Goal: Task Accomplishment & Management: Use online tool/utility

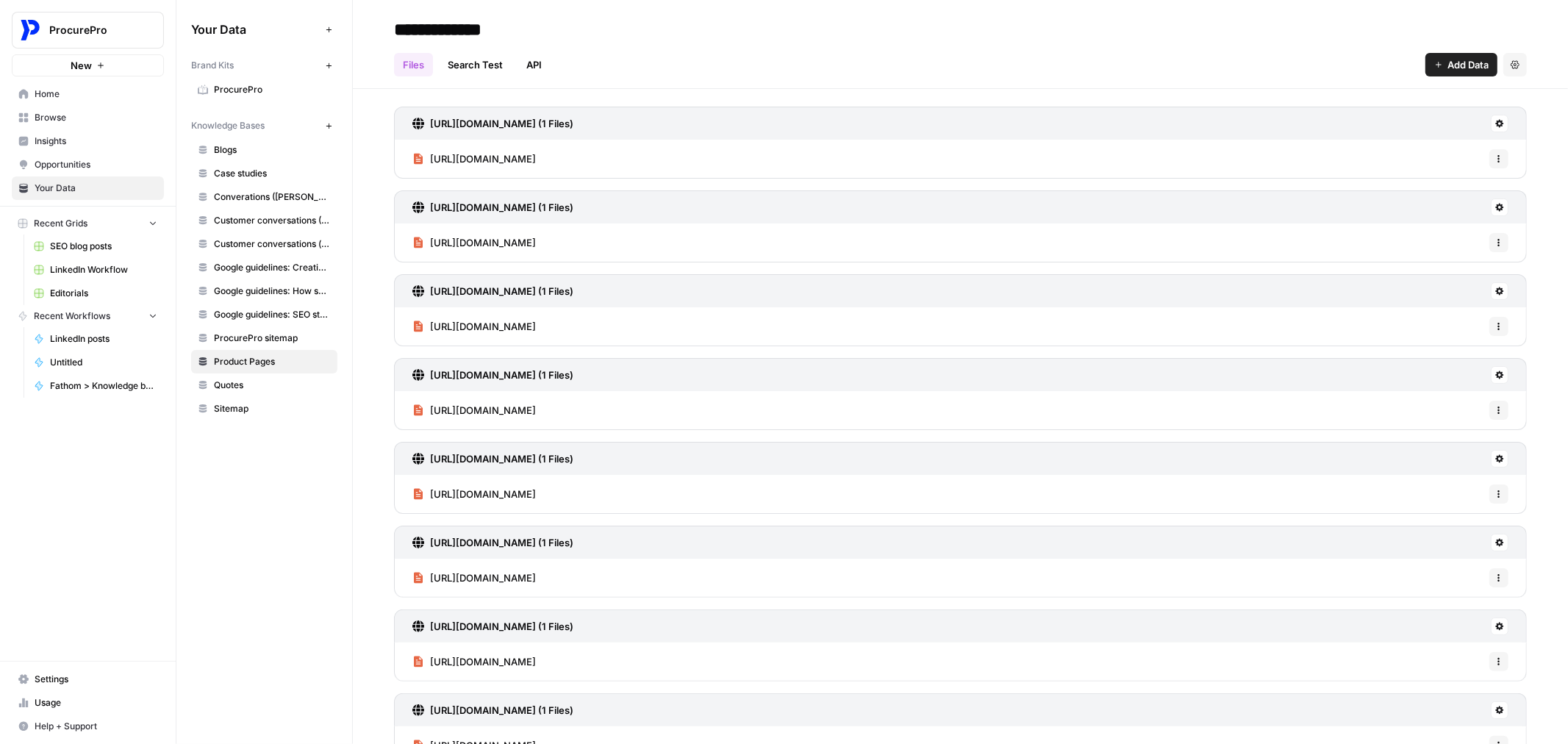
click at [82, 249] on span "SEO blog posts" at bounding box center [104, 246] width 107 height 13
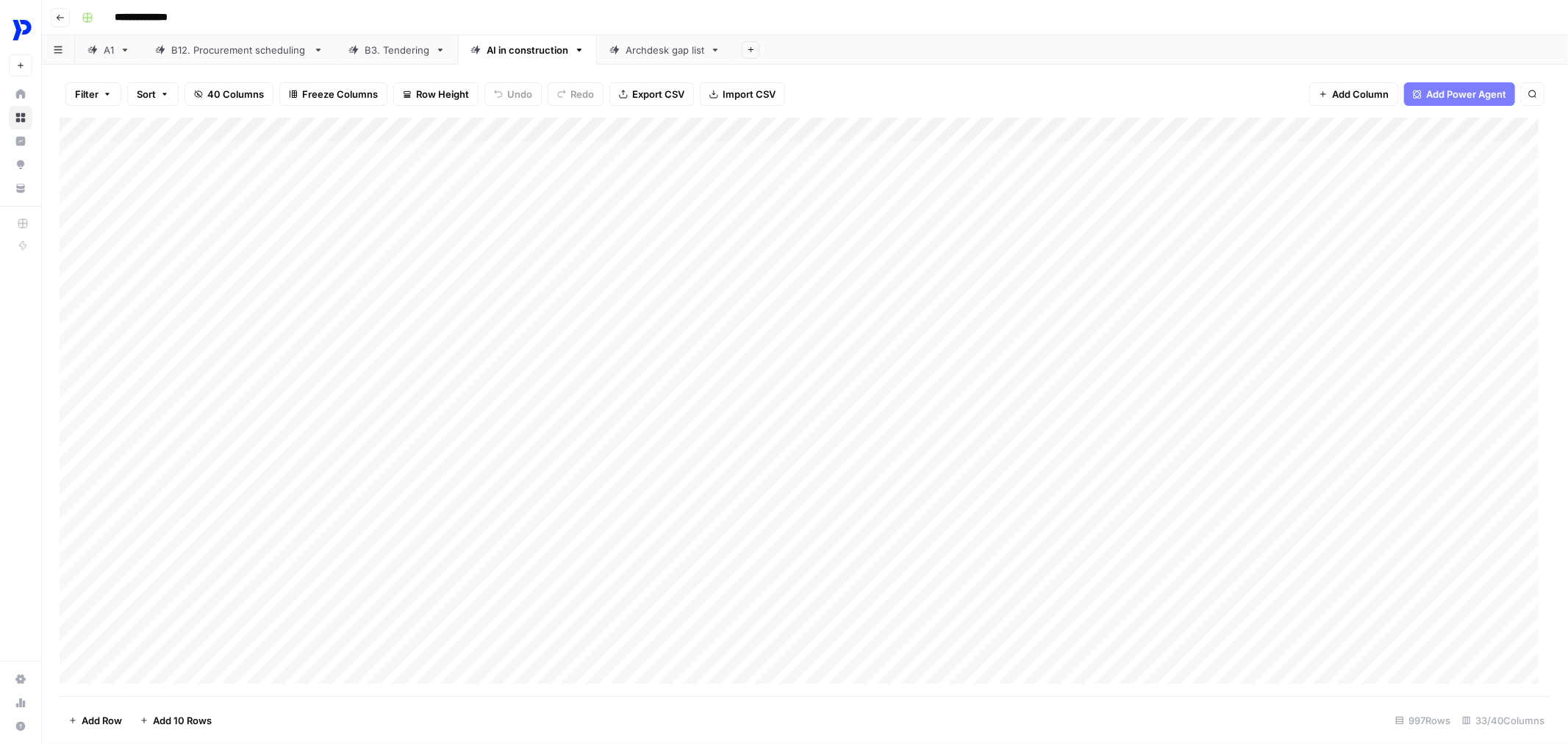
click at [522, 48] on div "AI in construction" at bounding box center [528, 49] width 82 height 15
click at [667, 56] on link "Archdesk gap list" at bounding box center [665, 50] width 136 height 30
click at [104, 52] on div "A1" at bounding box center [108, 49] width 10 height 15
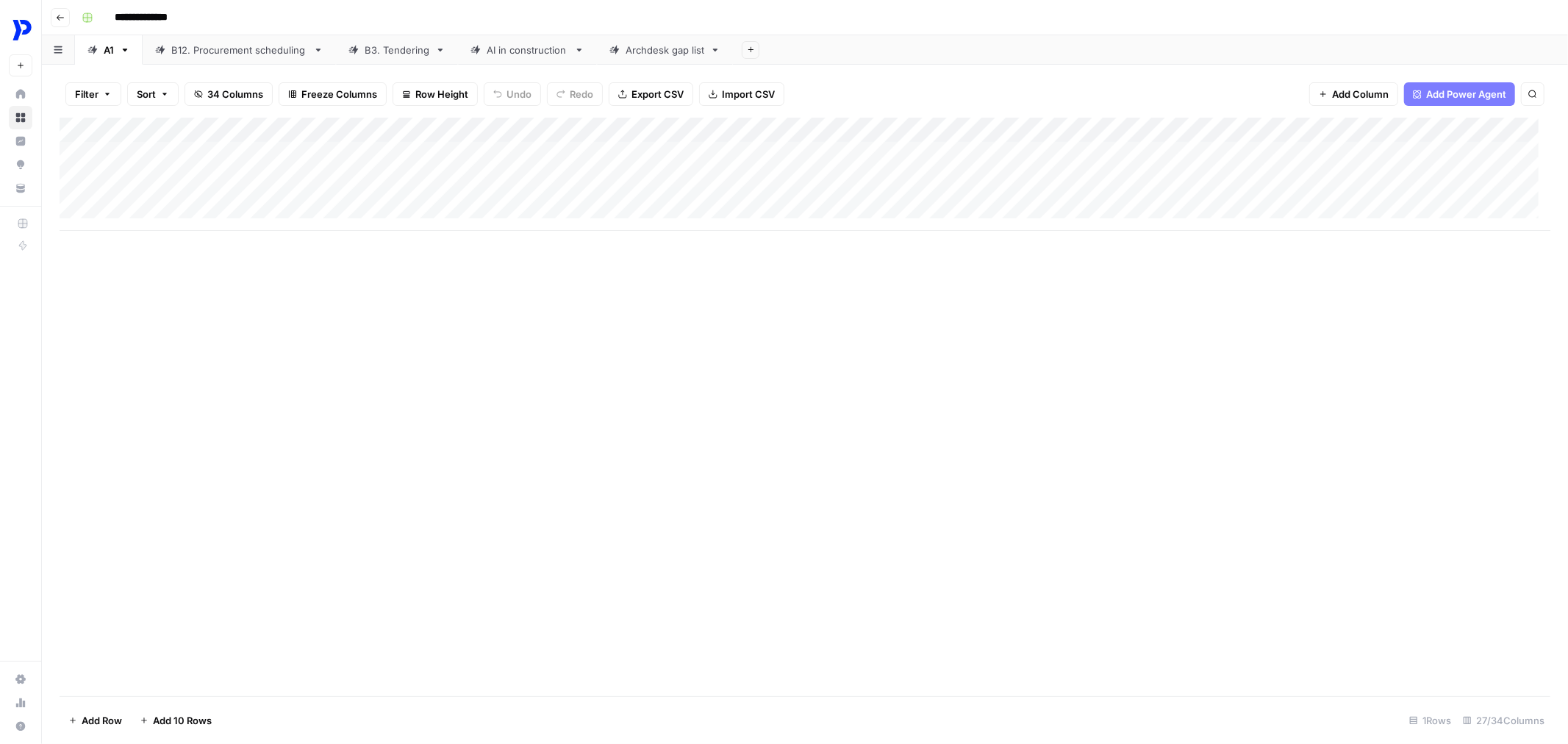
click at [254, 164] on div "Add Column" at bounding box center [805, 174] width 1491 height 113
click at [317, 192] on div "Add Column" at bounding box center [805, 174] width 1491 height 113
click at [395, 178] on div at bounding box center [301, 174] width 236 height 67
click at [199, 42] on div "B12. Procurement scheduling" at bounding box center [240, 49] width 136 height 15
click at [248, 158] on div "Add Column" at bounding box center [805, 407] width 1491 height 579
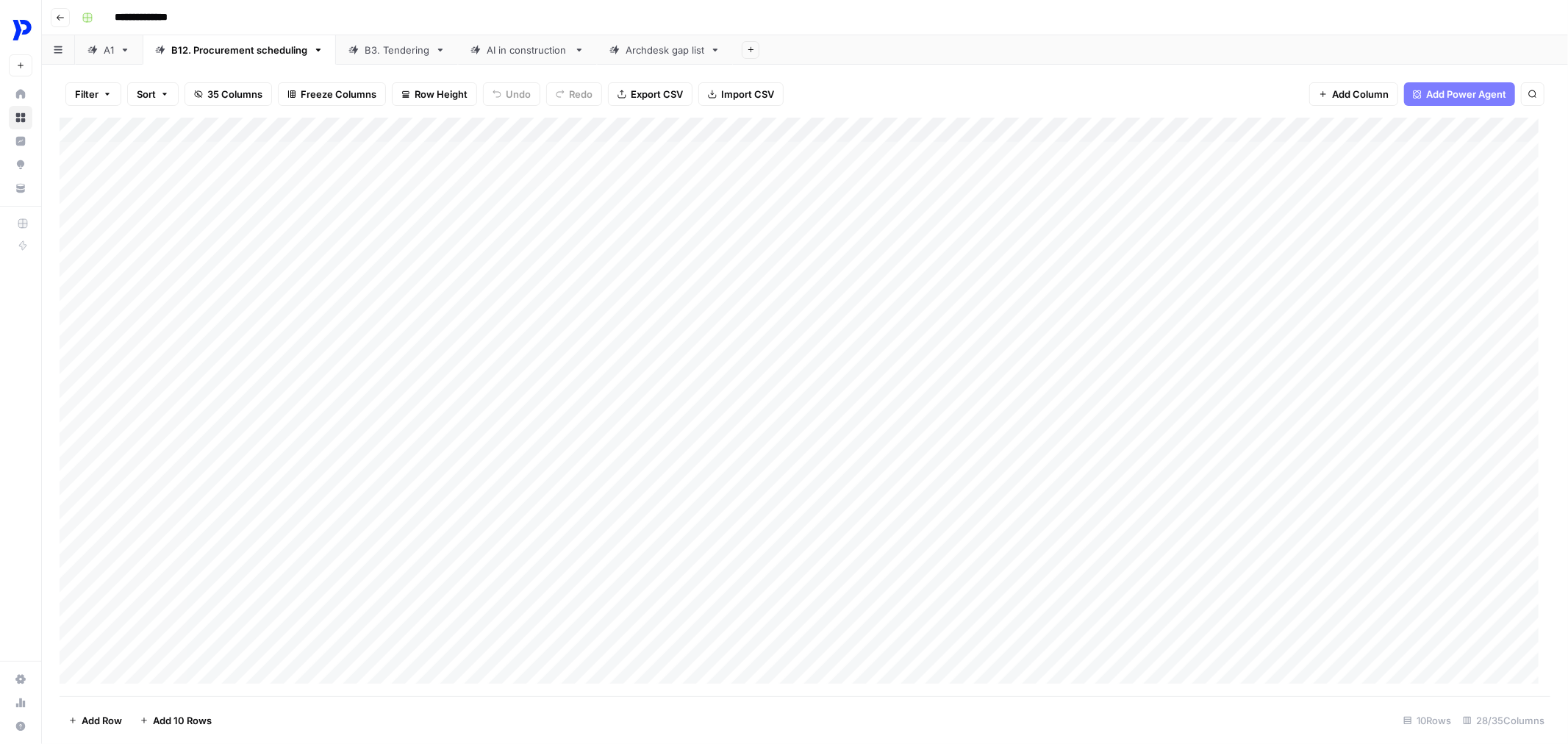
click at [287, 172] on div "Add Column" at bounding box center [805, 407] width 1491 height 579
click at [406, 180] on div "Add Column" at bounding box center [805, 407] width 1491 height 579
click at [383, 47] on div "B3. Tendering" at bounding box center [397, 49] width 65 height 15
click at [273, 166] on div "Add Column" at bounding box center [805, 407] width 1491 height 579
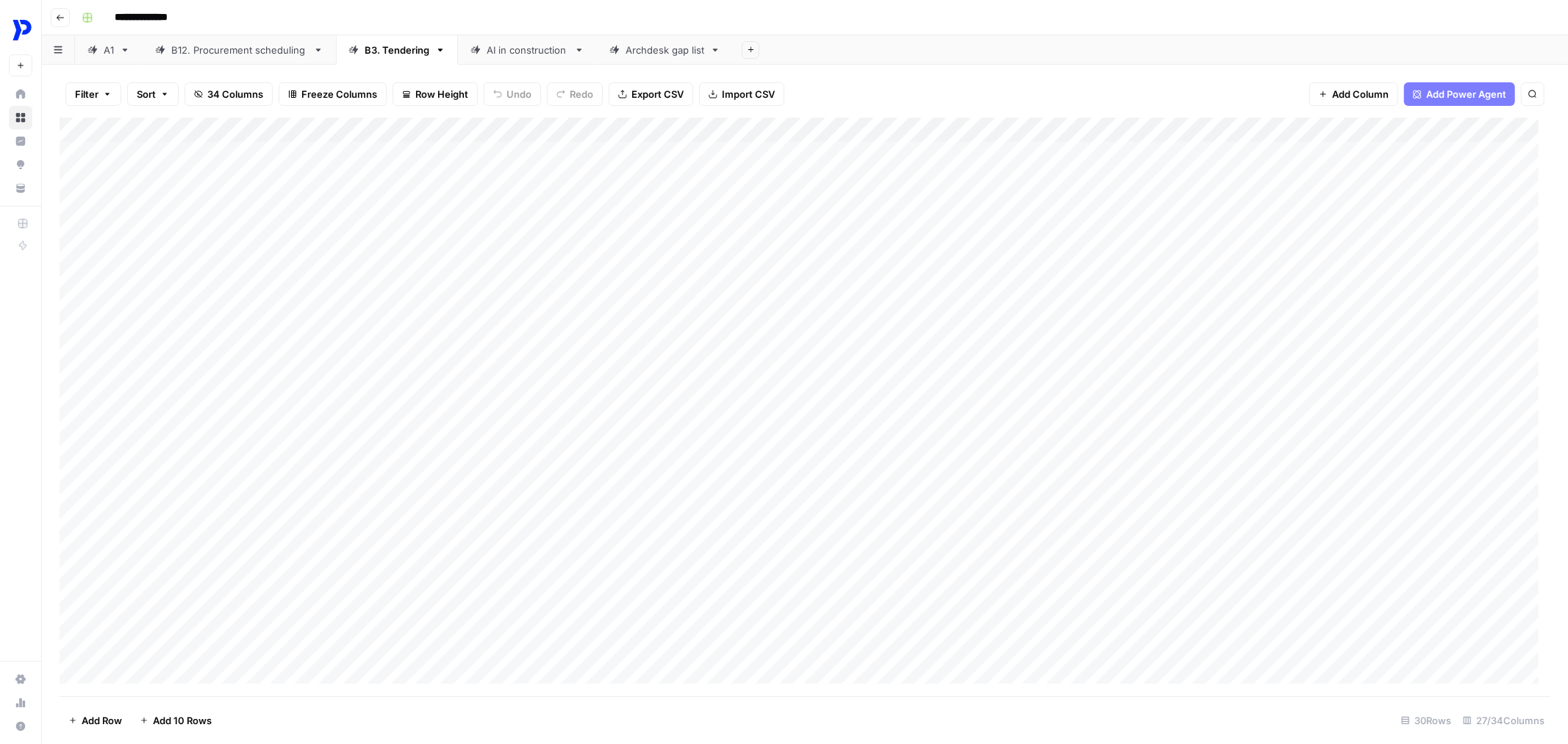
click at [483, 42] on div "AI in construction" at bounding box center [519, 49] width 98 height 15
click at [234, 175] on div "Add Column" at bounding box center [805, 407] width 1491 height 579
click at [201, 42] on div "B12. Procurement scheduling" at bounding box center [240, 49] width 136 height 15
click at [234, 181] on div "Add Column" at bounding box center [805, 407] width 1491 height 579
click at [117, 51] on link "A1" at bounding box center [108, 50] width 68 height 30
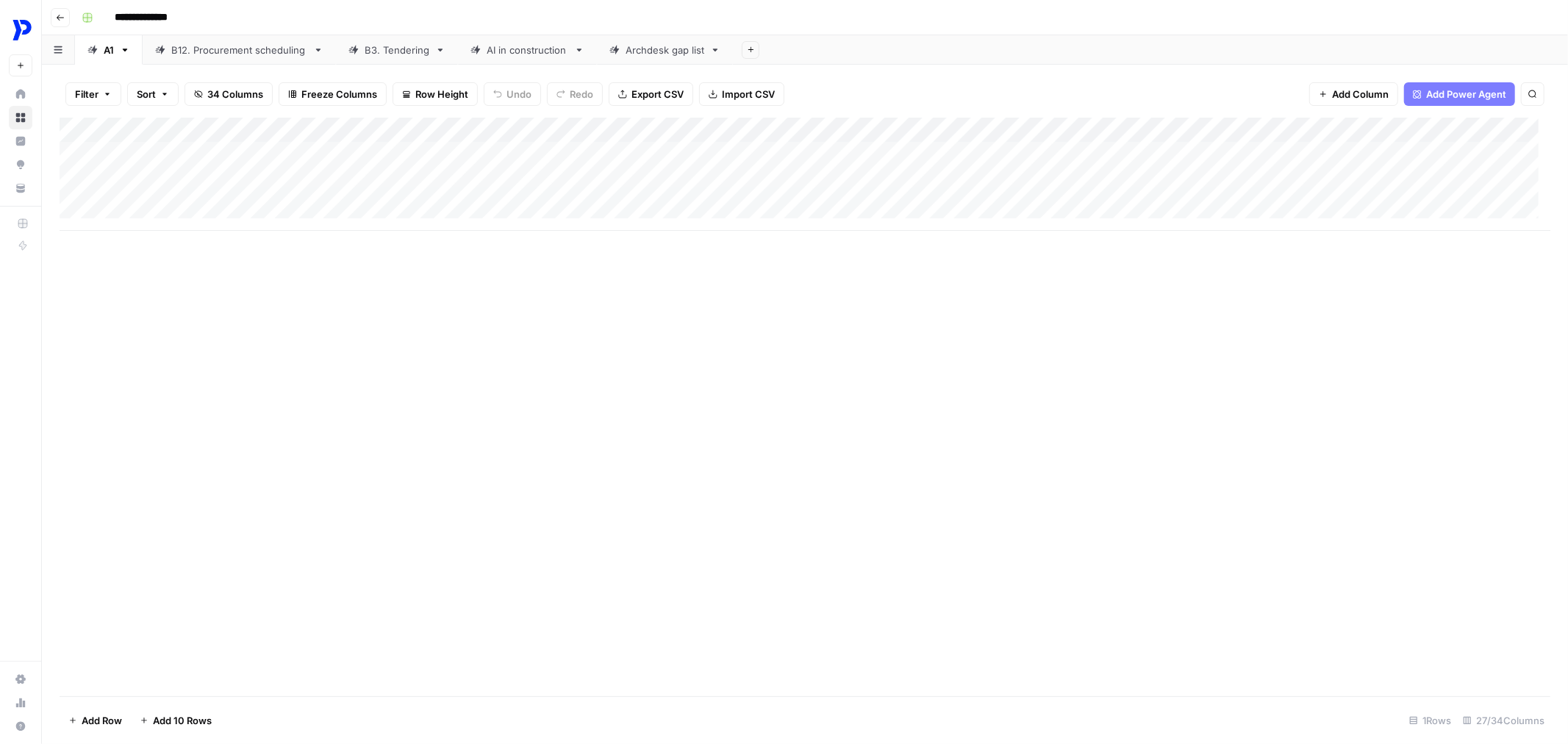
click at [287, 175] on div "Add Column" at bounding box center [805, 174] width 1491 height 113
click at [628, 53] on div "Archdesk gap list" at bounding box center [665, 49] width 79 height 15
click at [745, 50] on button "Add Sheet" at bounding box center [750, 50] width 18 height 18
click at [758, 54] on button "Add Sheet" at bounding box center [750, 50] width 18 height 18
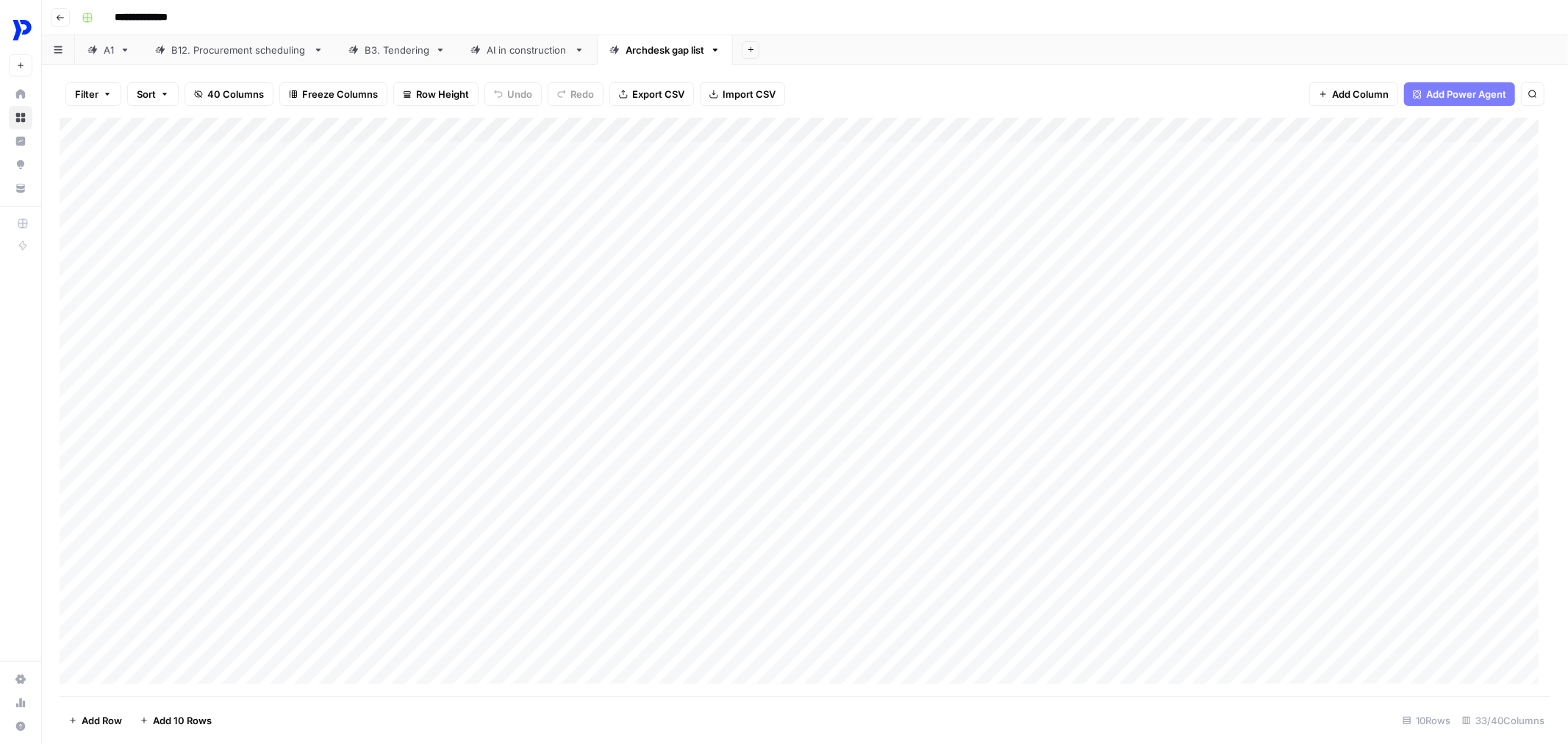
click at [110, 56] on link "A1" at bounding box center [108, 50] width 68 height 30
click at [107, 48] on div "A1" at bounding box center [108, 49] width 10 height 15
click at [107, 48] on input "**" at bounding box center [109, 49] width 13 height 19
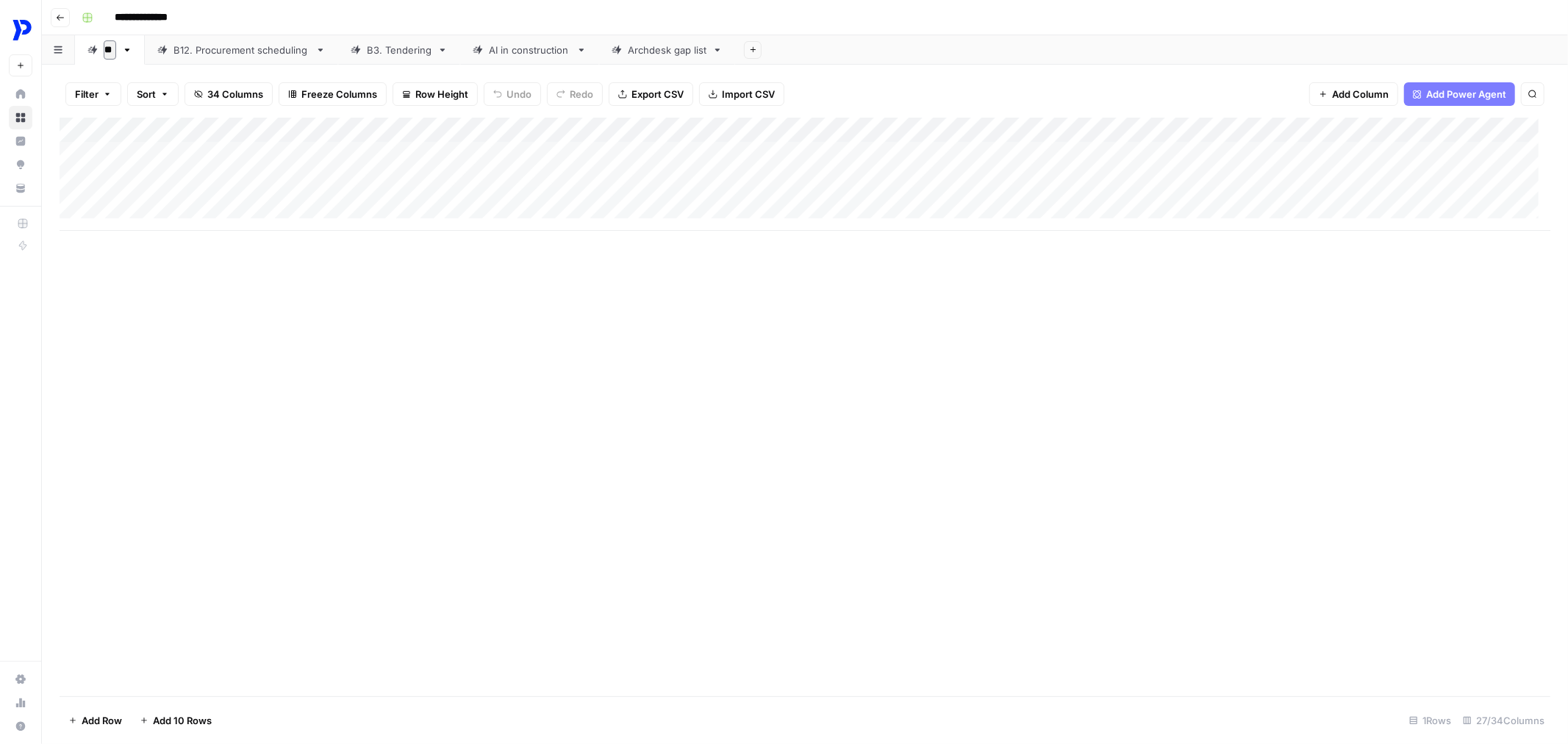
click at [107, 48] on input "**" at bounding box center [109, 49] width 13 height 19
type input "*******"
click at [224, 44] on div "B12. Procurement scheduling" at bounding box center [265, 49] width 136 height 15
click at [255, 348] on div "Add Column" at bounding box center [805, 407] width 1491 height 579
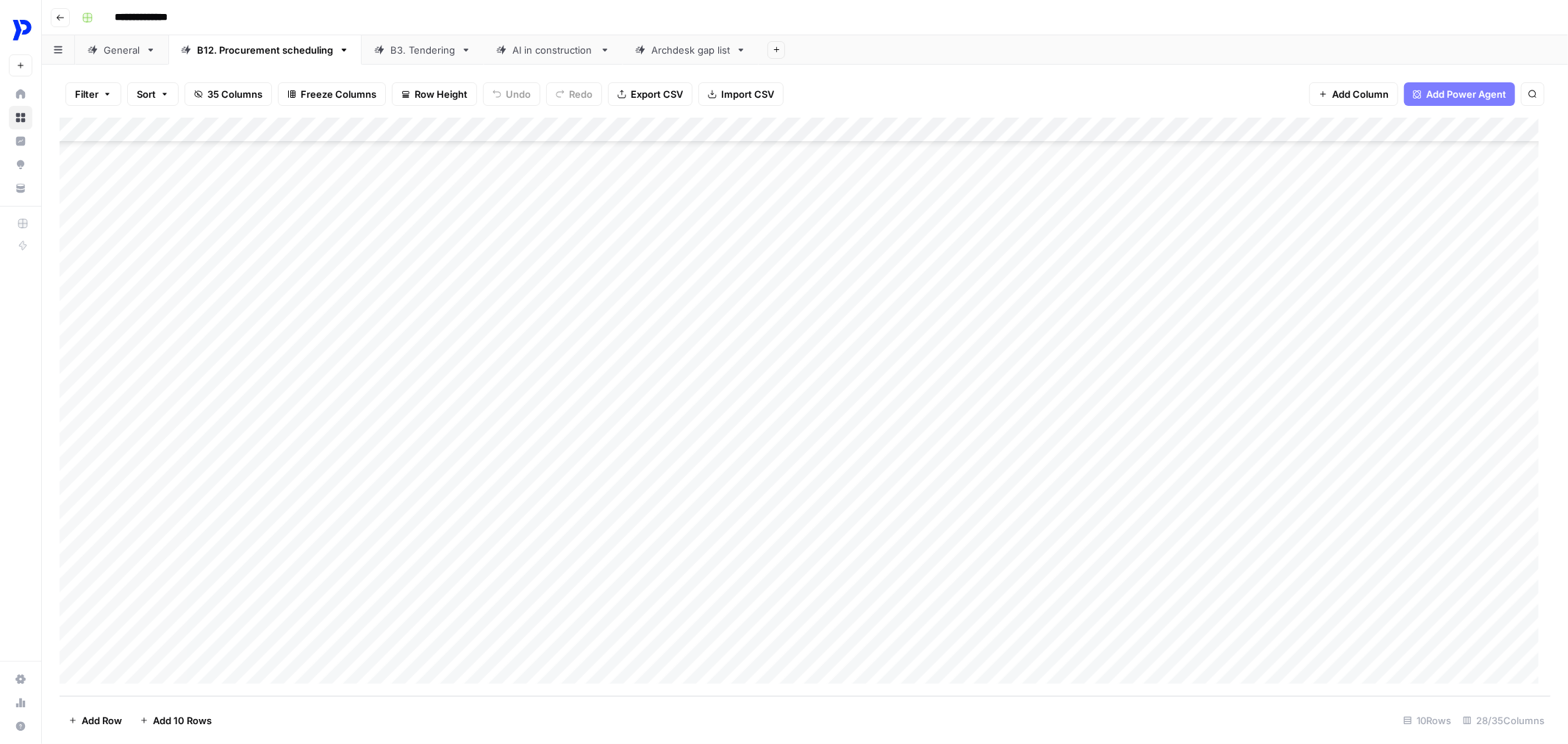
click at [255, 351] on div "Add Column" at bounding box center [805, 407] width 1491 height 579
click at [438, 349] on div "Add Column" at bounding box center [805, 407] width 1491 height 579
click at [439, 348] on div "Add Column" at bounding box center [805, 407] width 1491 height 579
click at [412, 38] on link "B3. Tendering" at bounding box center [423, 50] width 122 height 30
click at [422, 55] on div "B3. Tendering" at bounding box center [423, 49] width 65 height 15
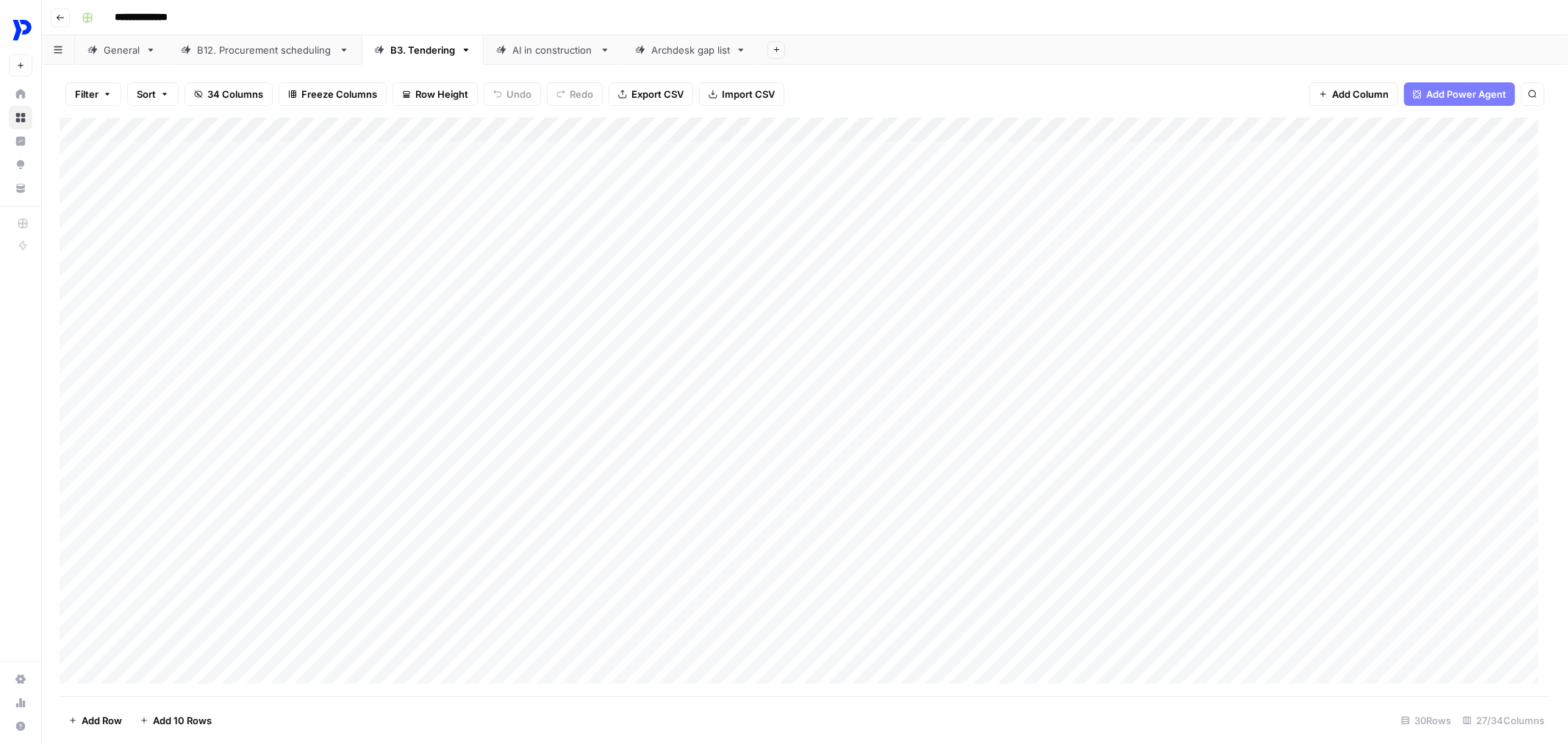
click at [519, 49] on div "AI in construction" at bounding box center [553, 49] width 82 height 15
click at [664, 59] on link "Archdesk gap list" at bounding box center [690, 50] width 136 height 30
click at [136, 44] on div "General" at bounding box center [121, 49] width 36 height 15
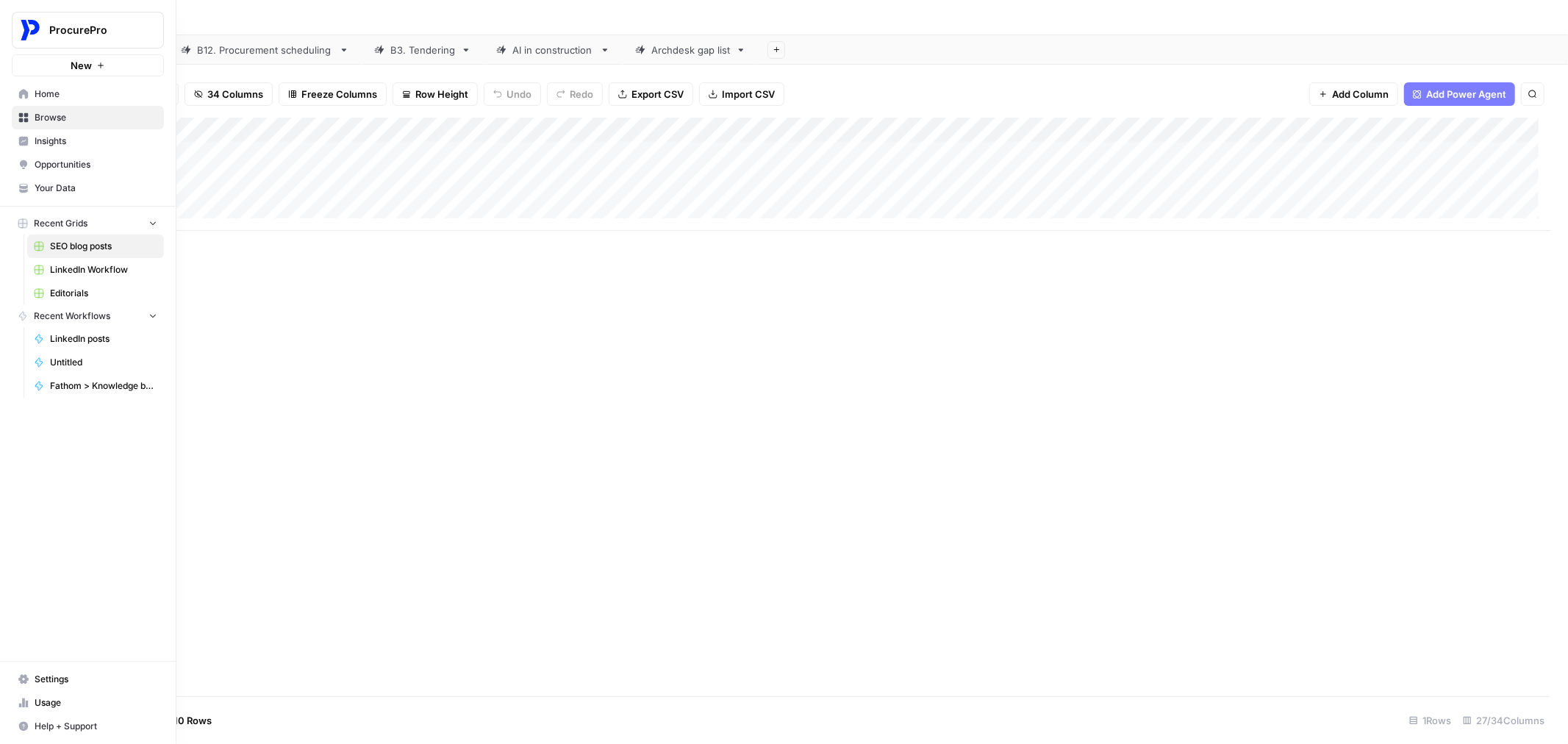
click at [83, 299] on span "Editorials" at bounding box center [104, 293] width 107 height 13
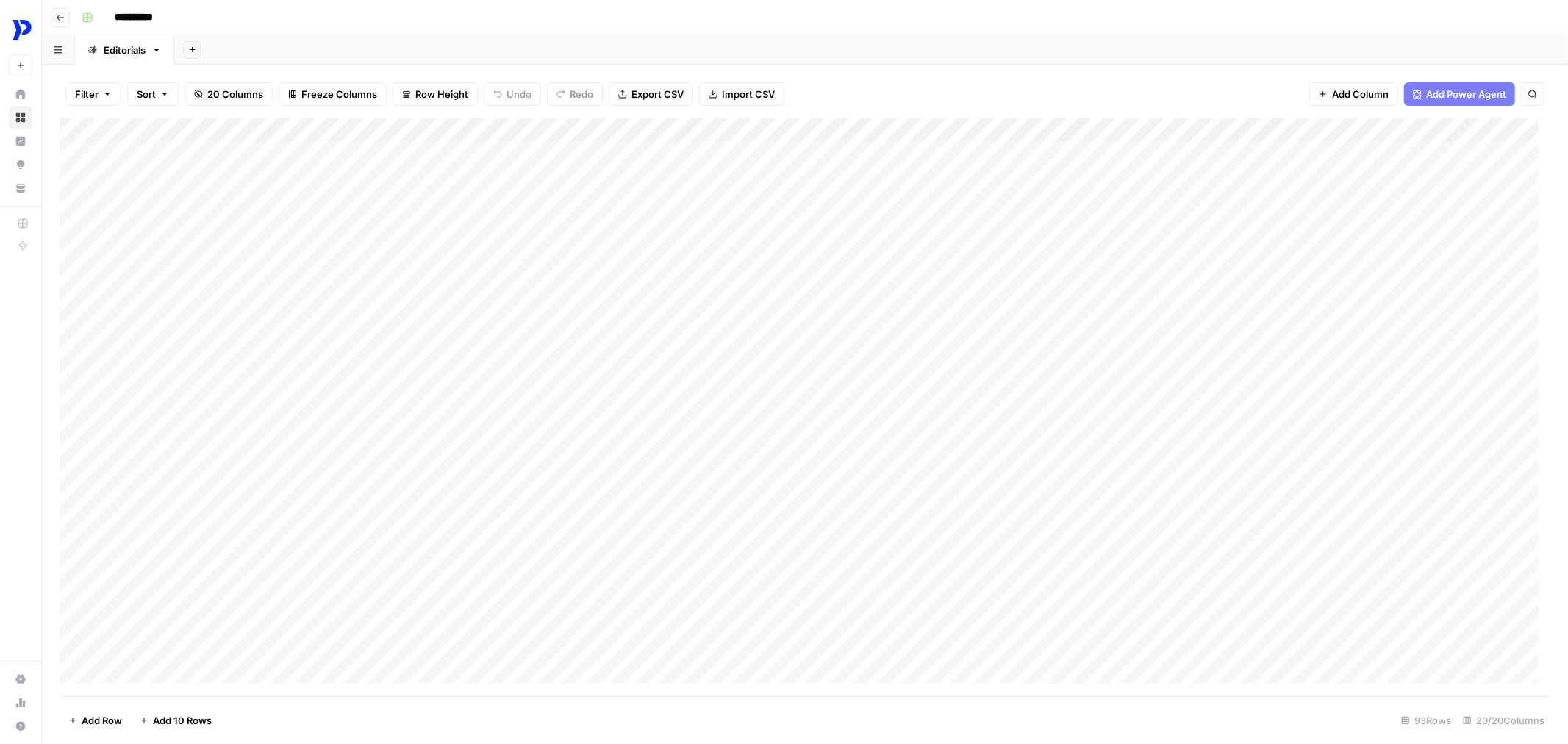
click at [302, 189] on div "Add Column" at bounding box center [805, 407] width 1491 height 579
click at [423, 127] on div "Add Column" at bounding box center [805, 407] width 1491 height 579
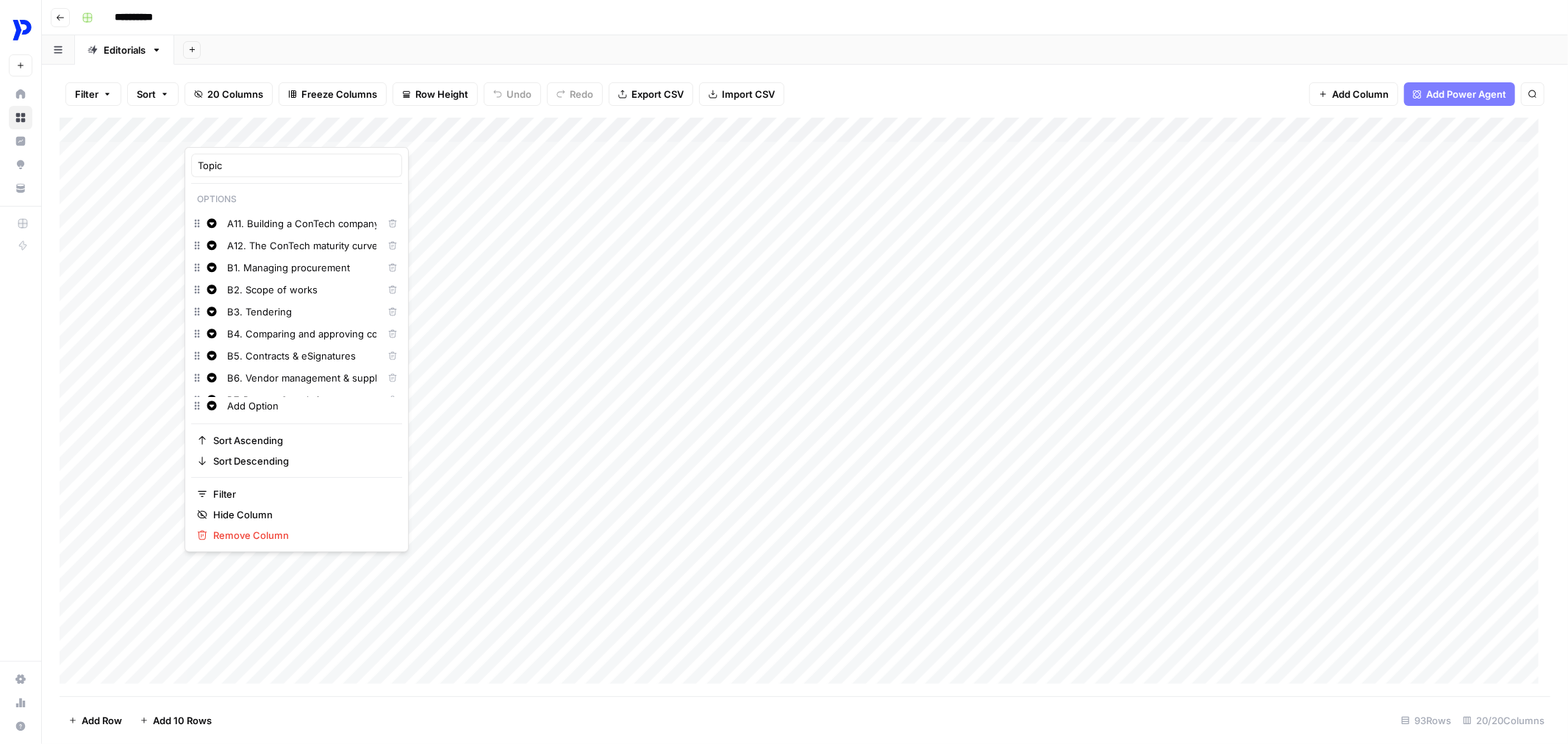
scroll to position [54, 0]
click at [296, 336] on input "A9. Procurement data and benchmarking" at bounding box center [301, 340] width 149 height 15
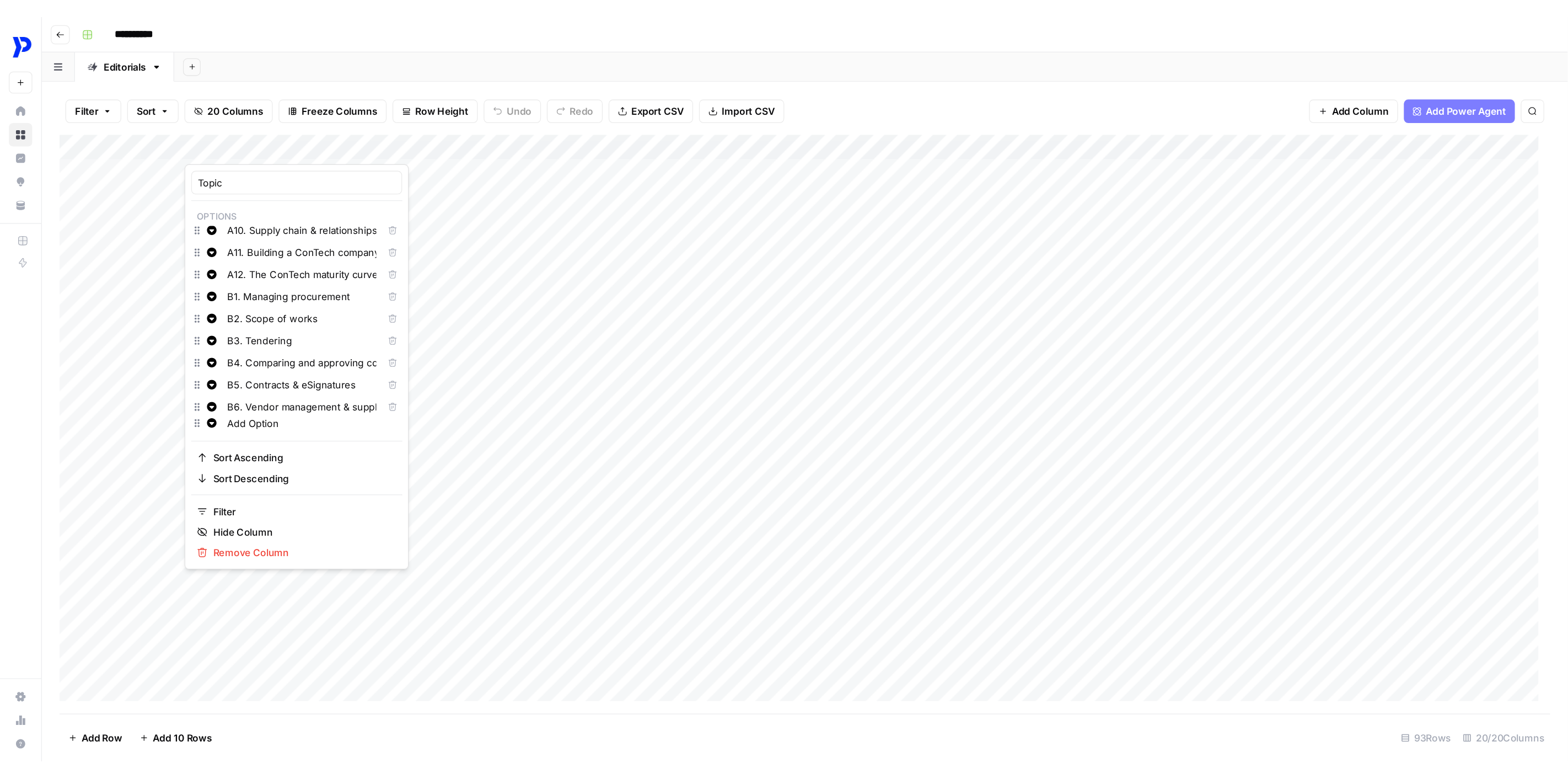
scroll to position [204, 0]
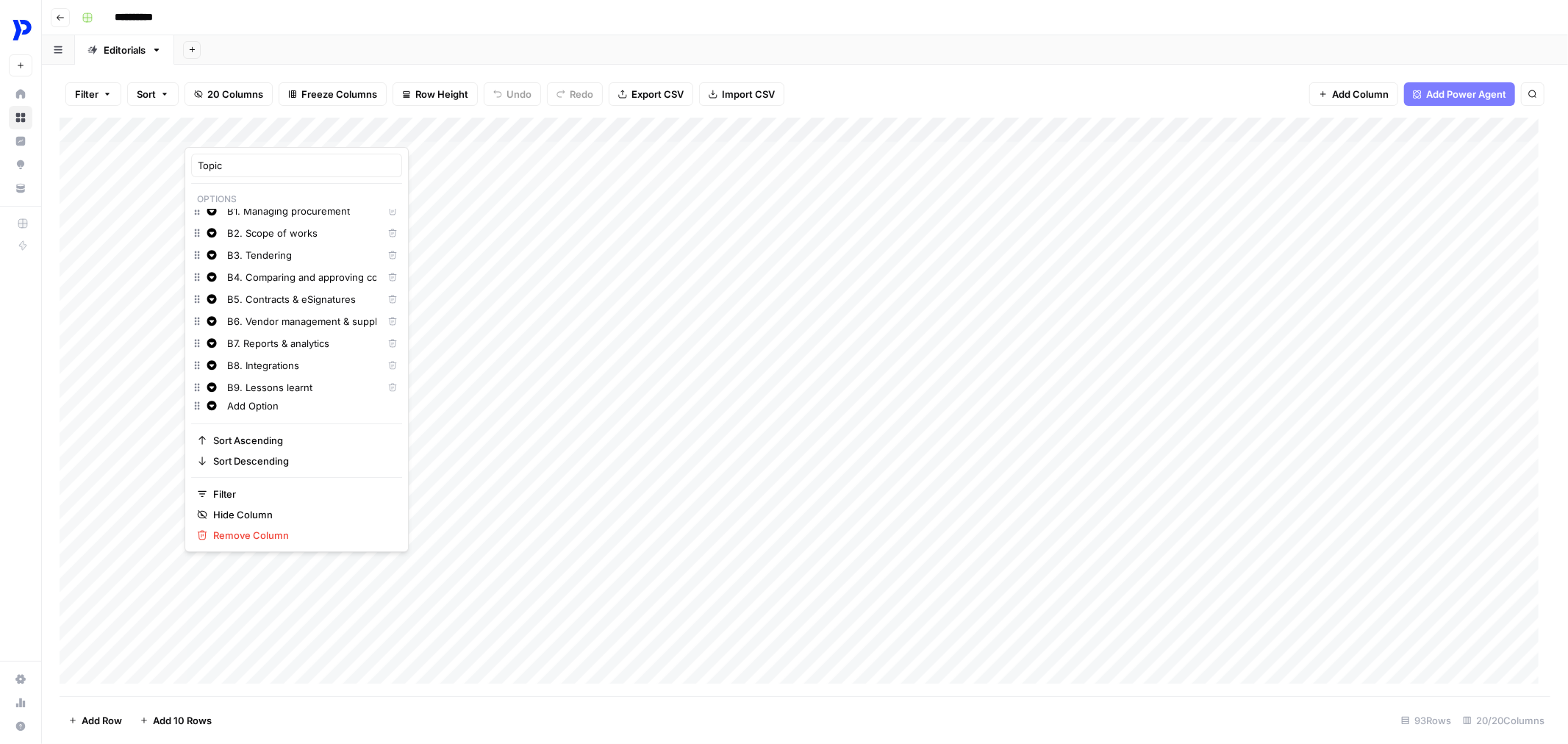
click at [290, 282] on input "B4. Comparing and approving contractors" at bounding box center [301, 277] width 149 height 15
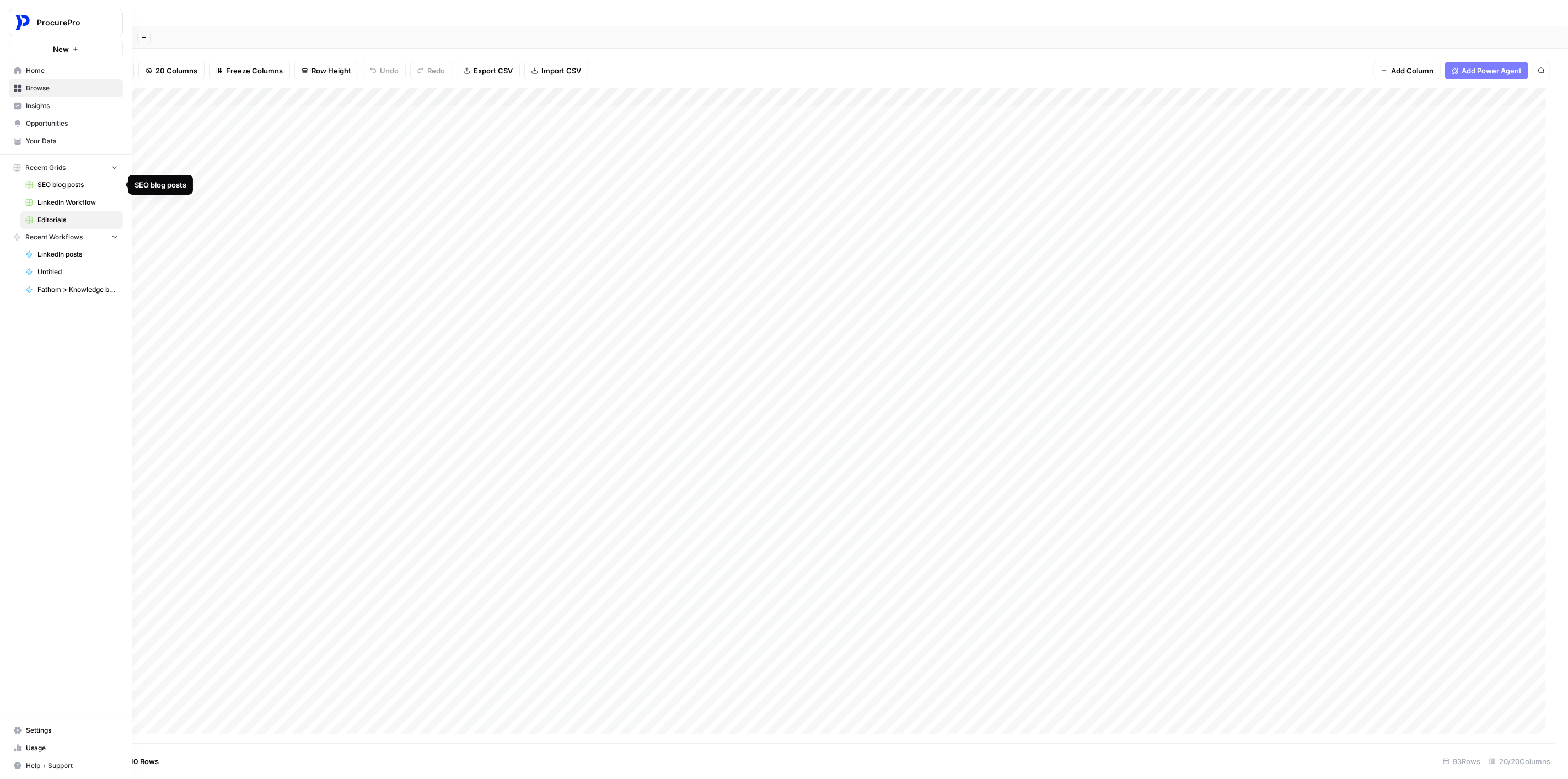
click at [75, 186] on span "SEO blog posts" at bounding box center [78, 184] width 81 height 10
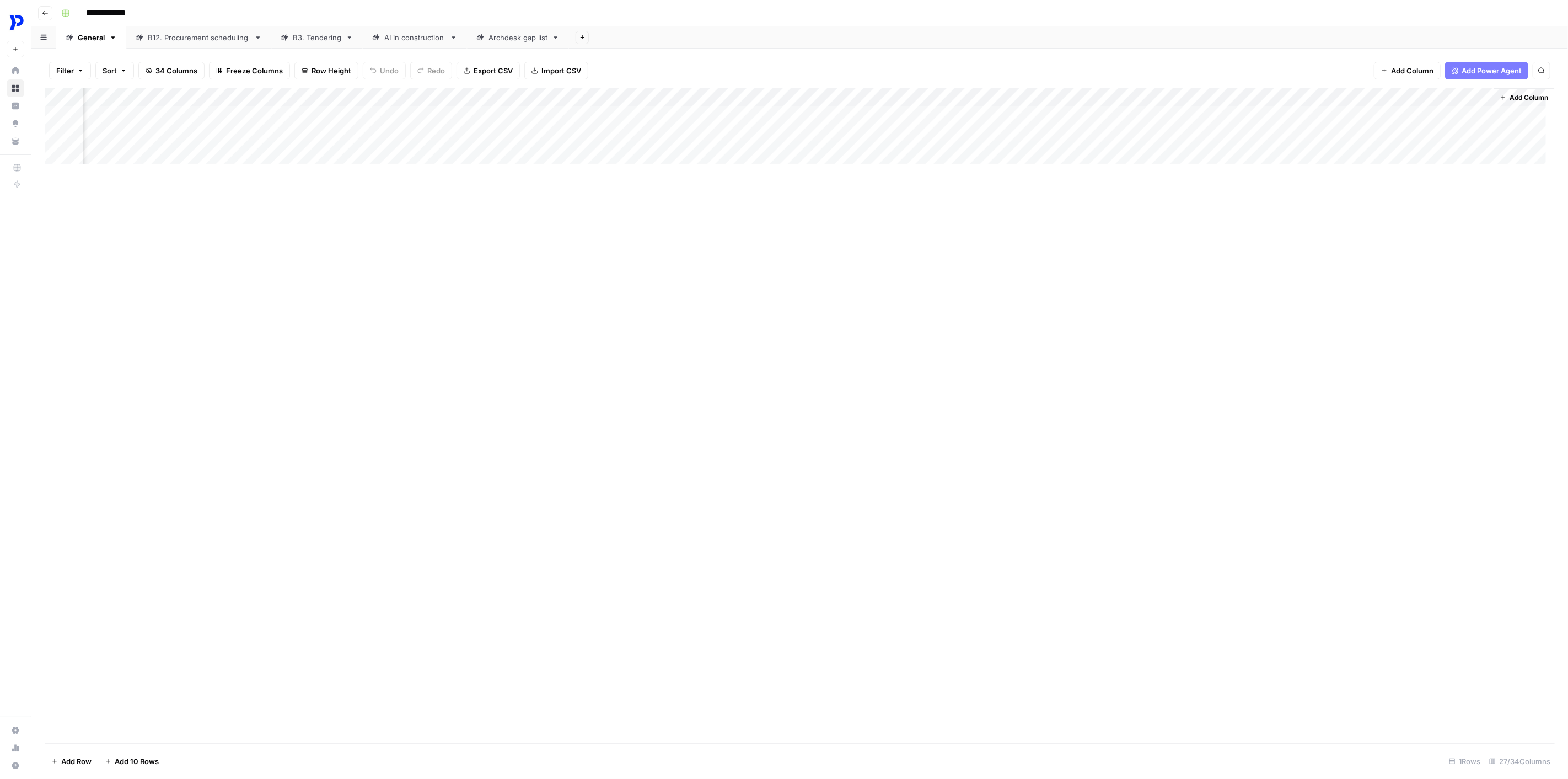
scroll to position [0, 1220]
click at [1175, 96] on span "Add Column" at bounding box center [1530, 97] width 38 height 10
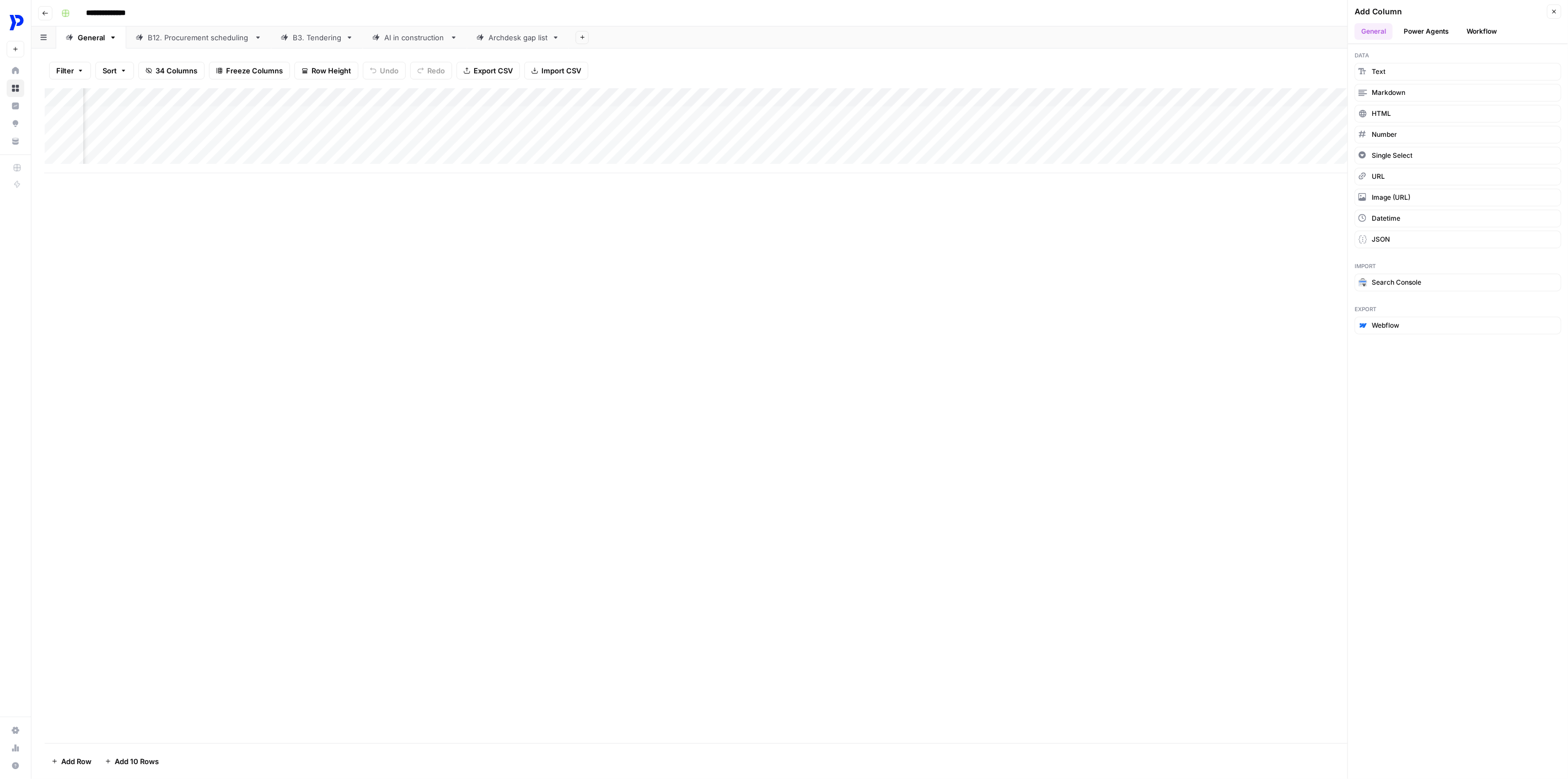
click at [1175, 24] on button "Power Agents" at bounding box center [1426, 31] width 58 height 16
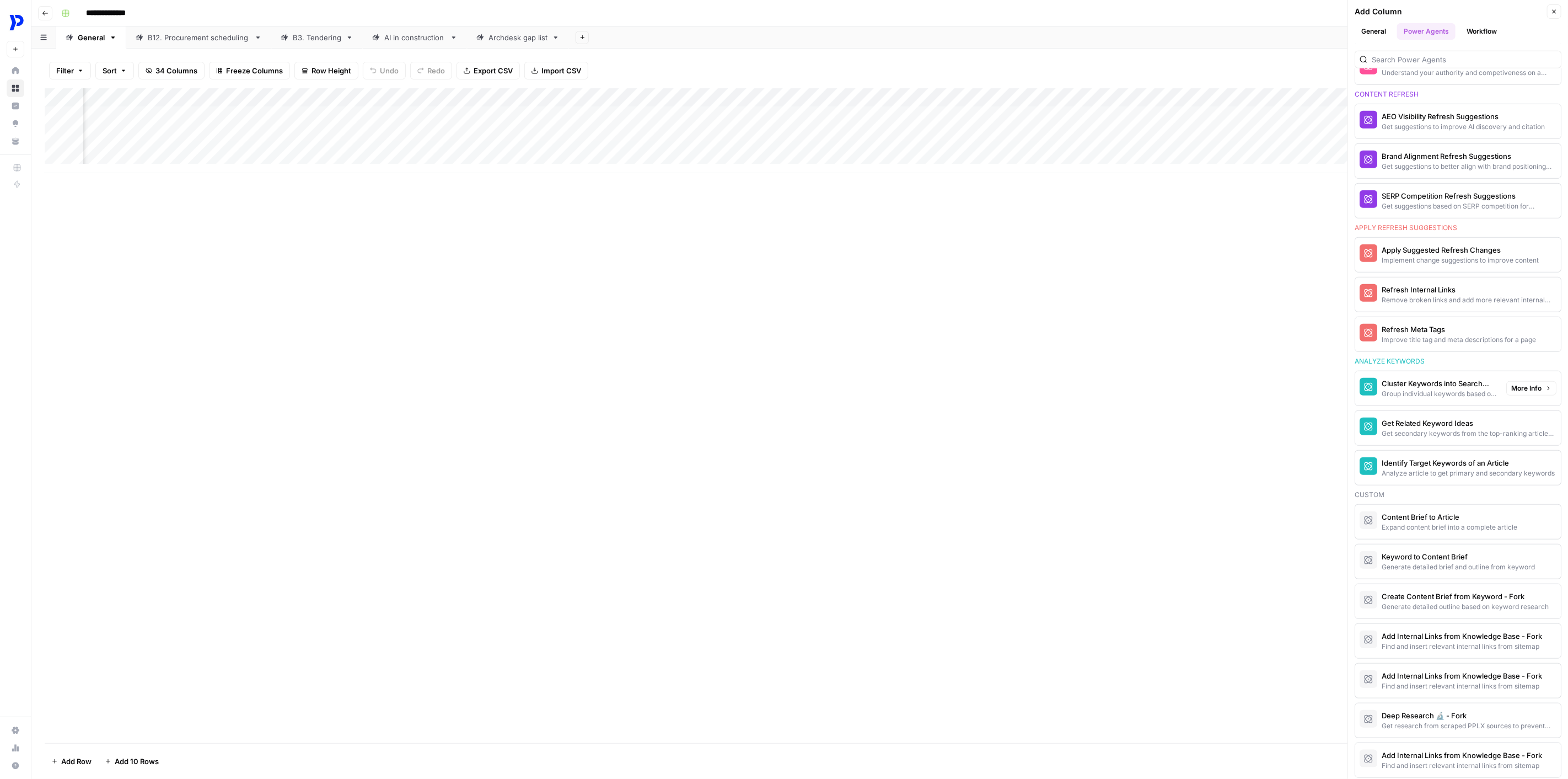
scroll to position [645, 0]
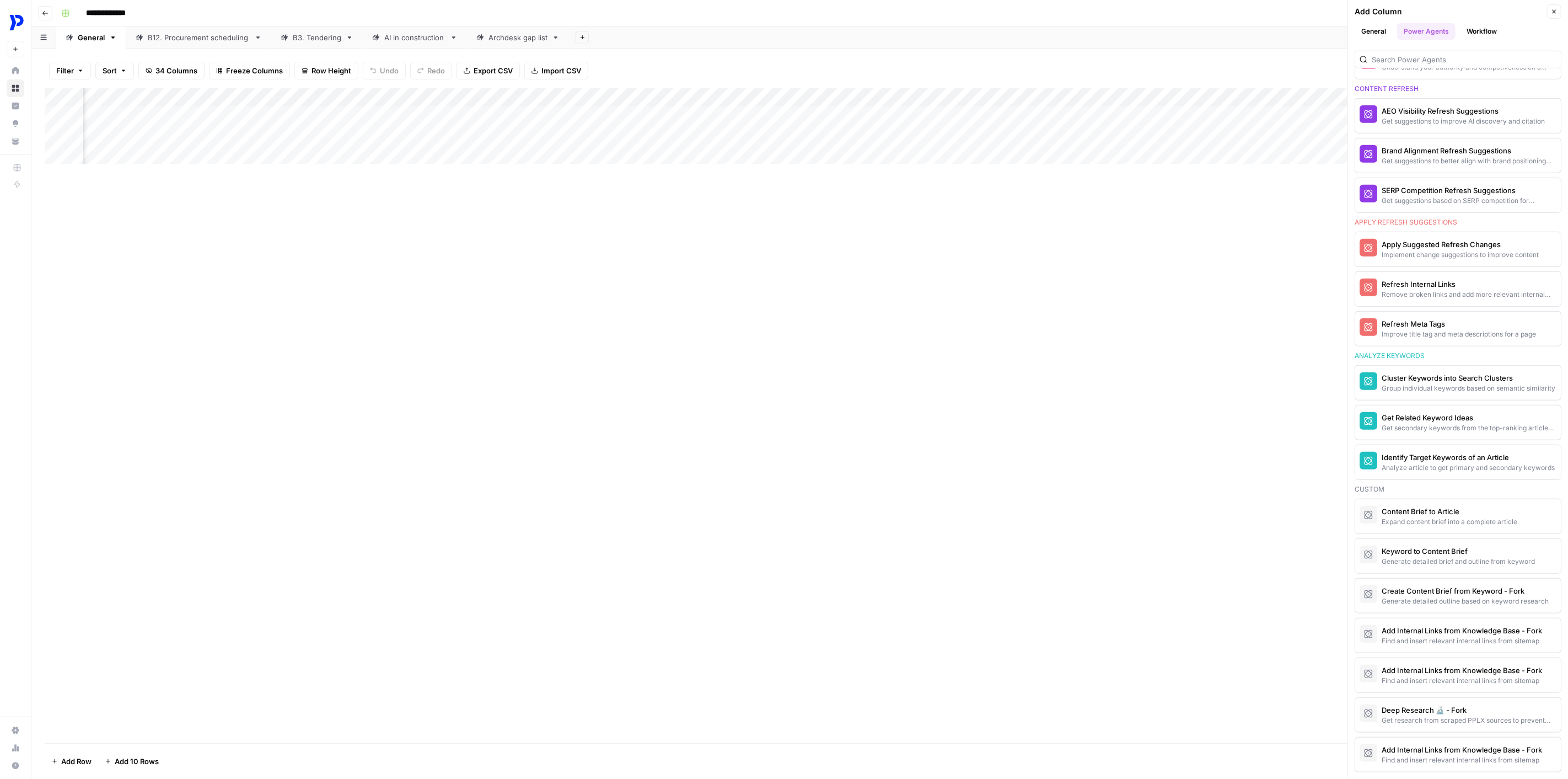
click at [1175, 338] on div "Add Column" at bounding box center [800, 415] width 1510 height 655
click at [1175, 36] on button "Workflow" at bounding box center [1481, 31] width 44 height 16
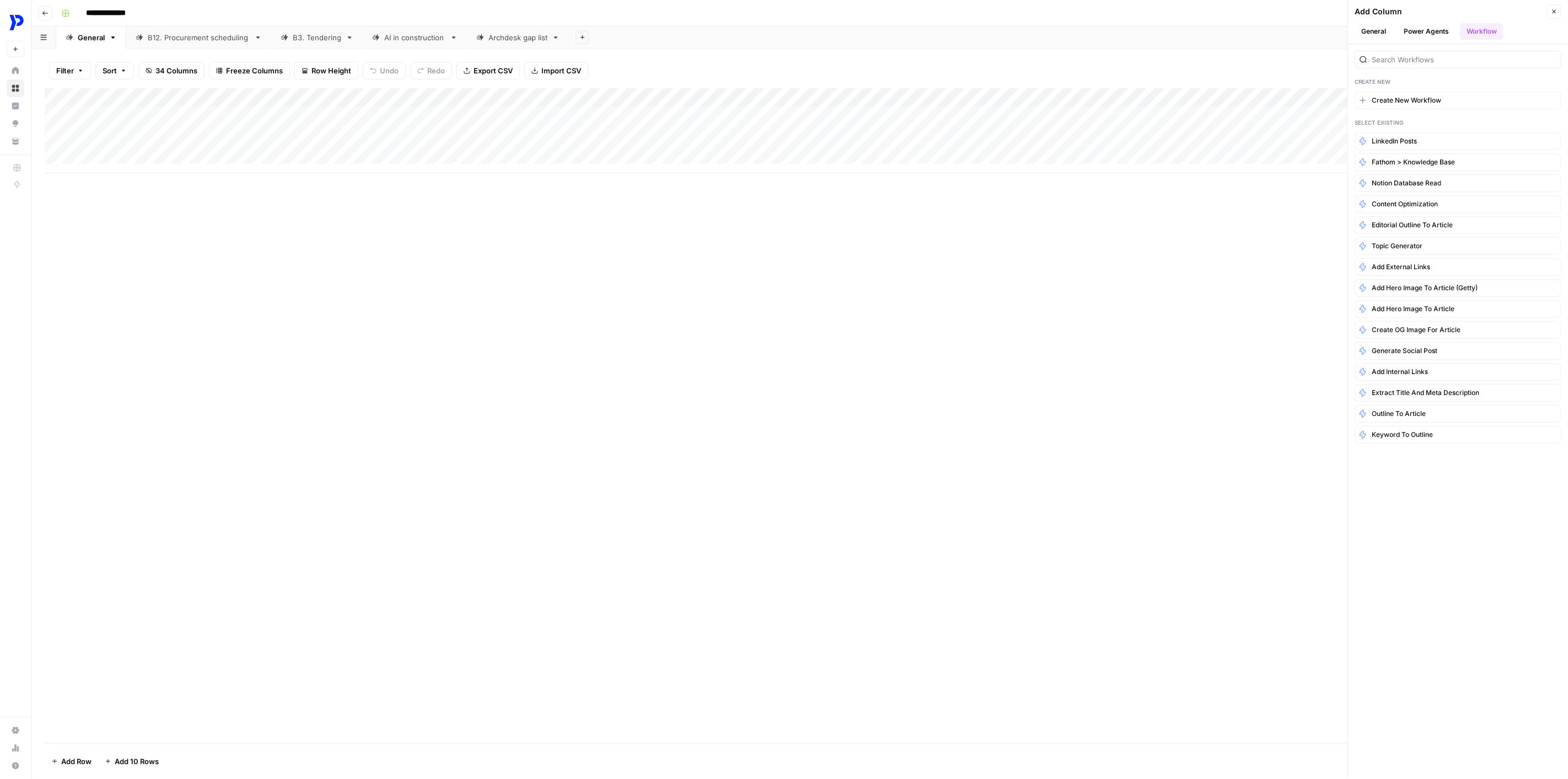
click at [1175, 24] on button "Power Agents" at bounding box center [1426, 31] width 58 height 16
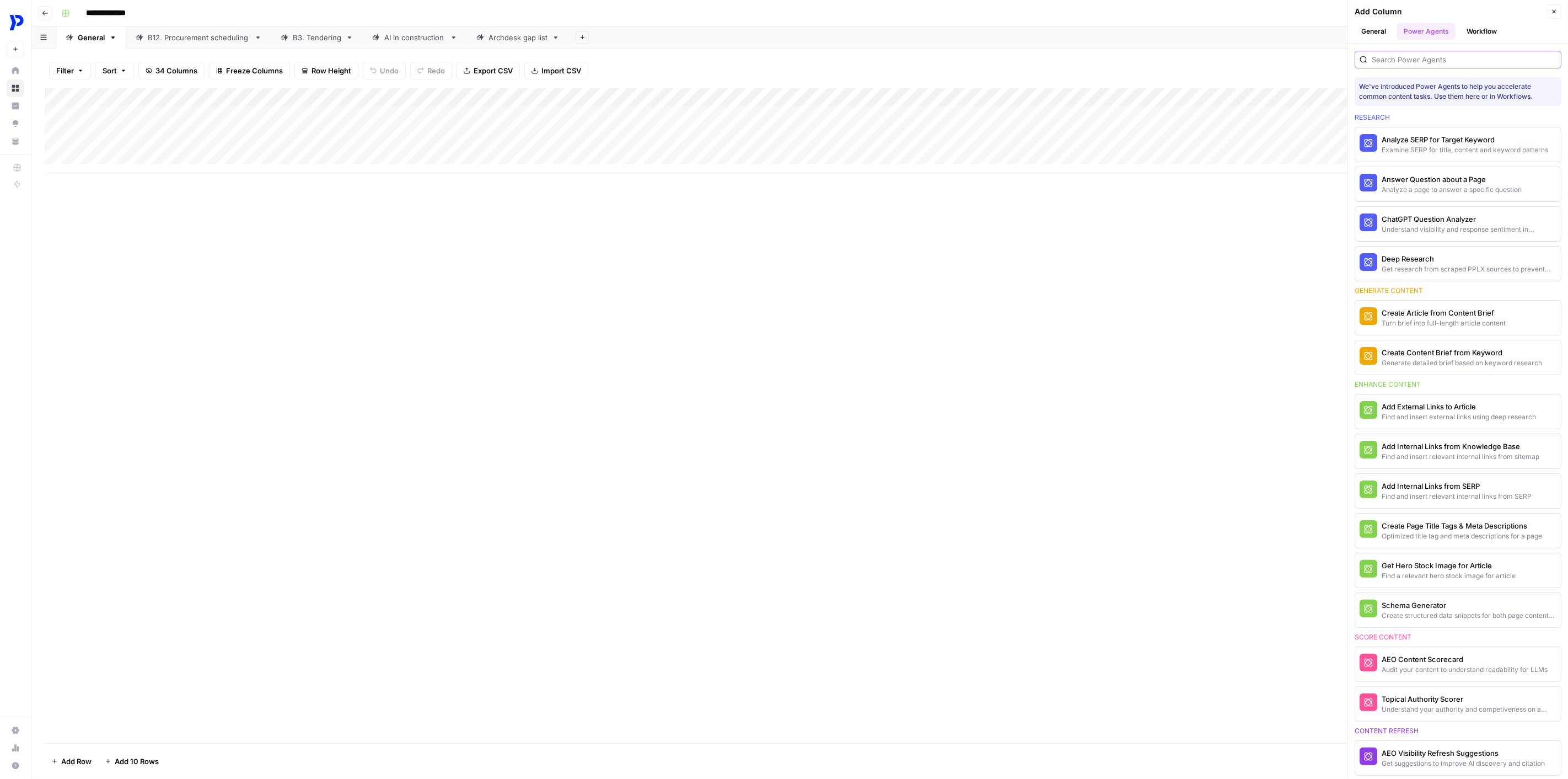
click at [1175, 64] on input "search" at bounding box center [1464, 59] width 185 height 11
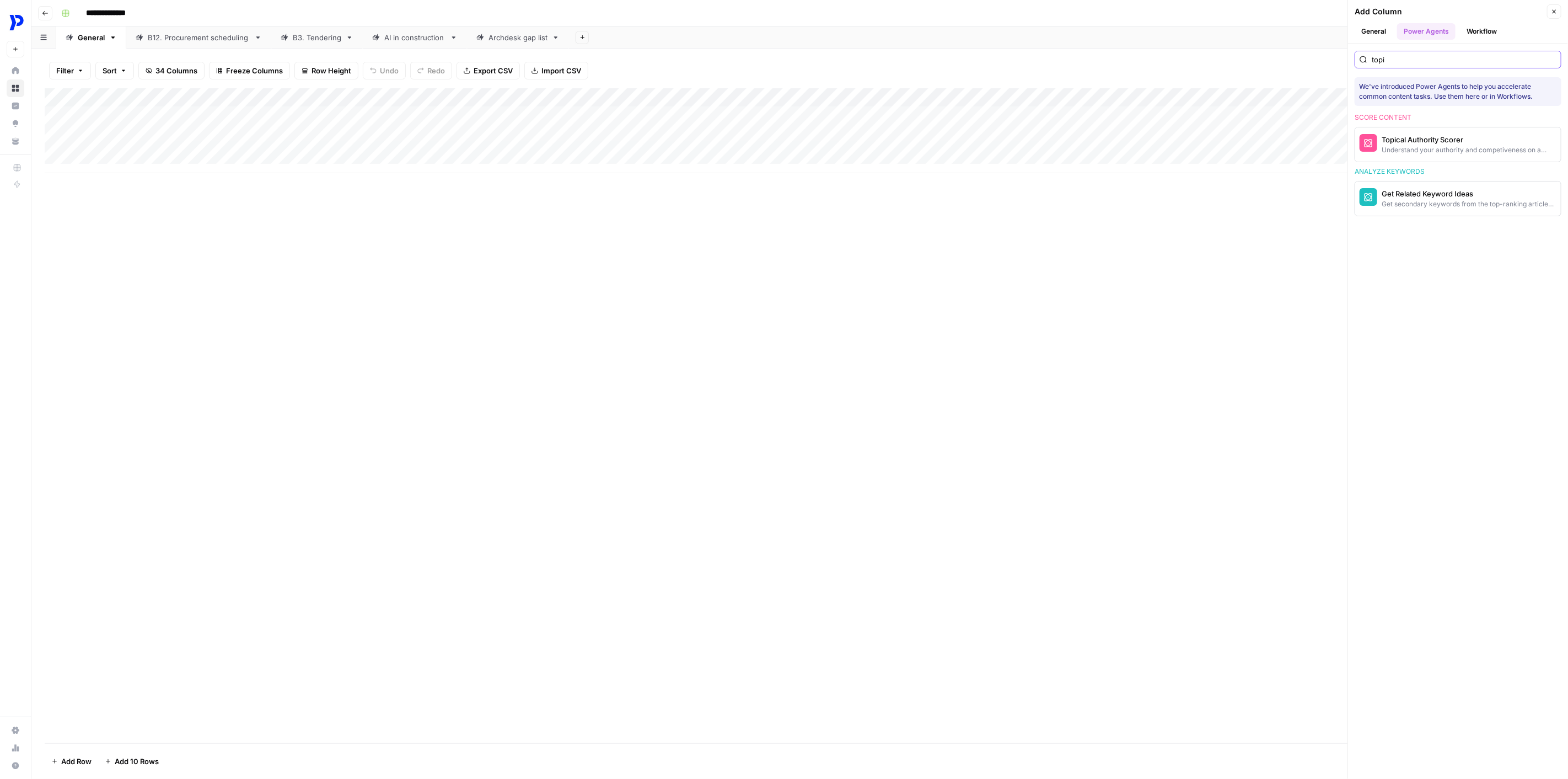
type input "topic"
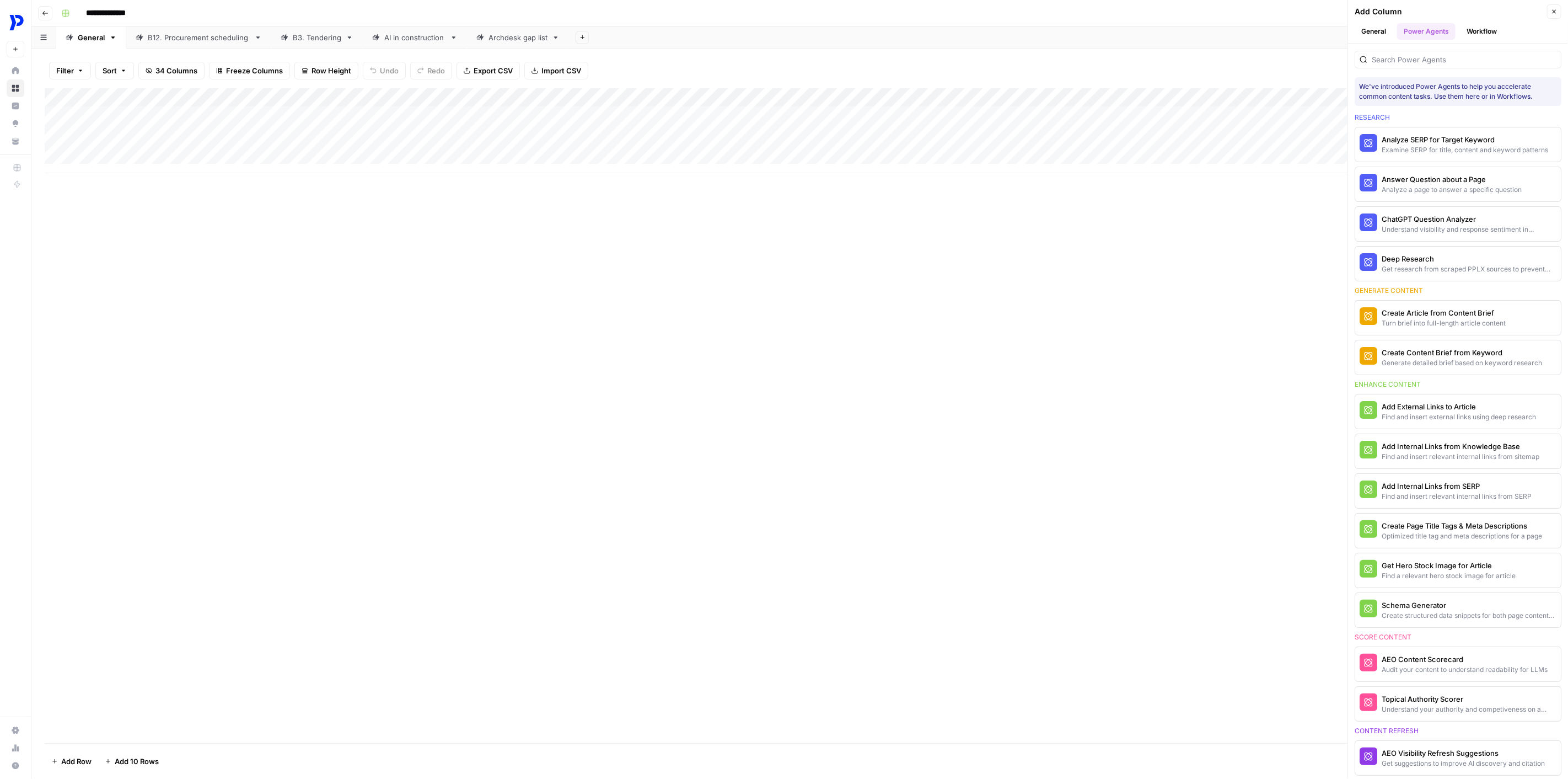
click at [1175, 33] on button "Workflow" at bounding box center [1481, 31] width 44 height 16
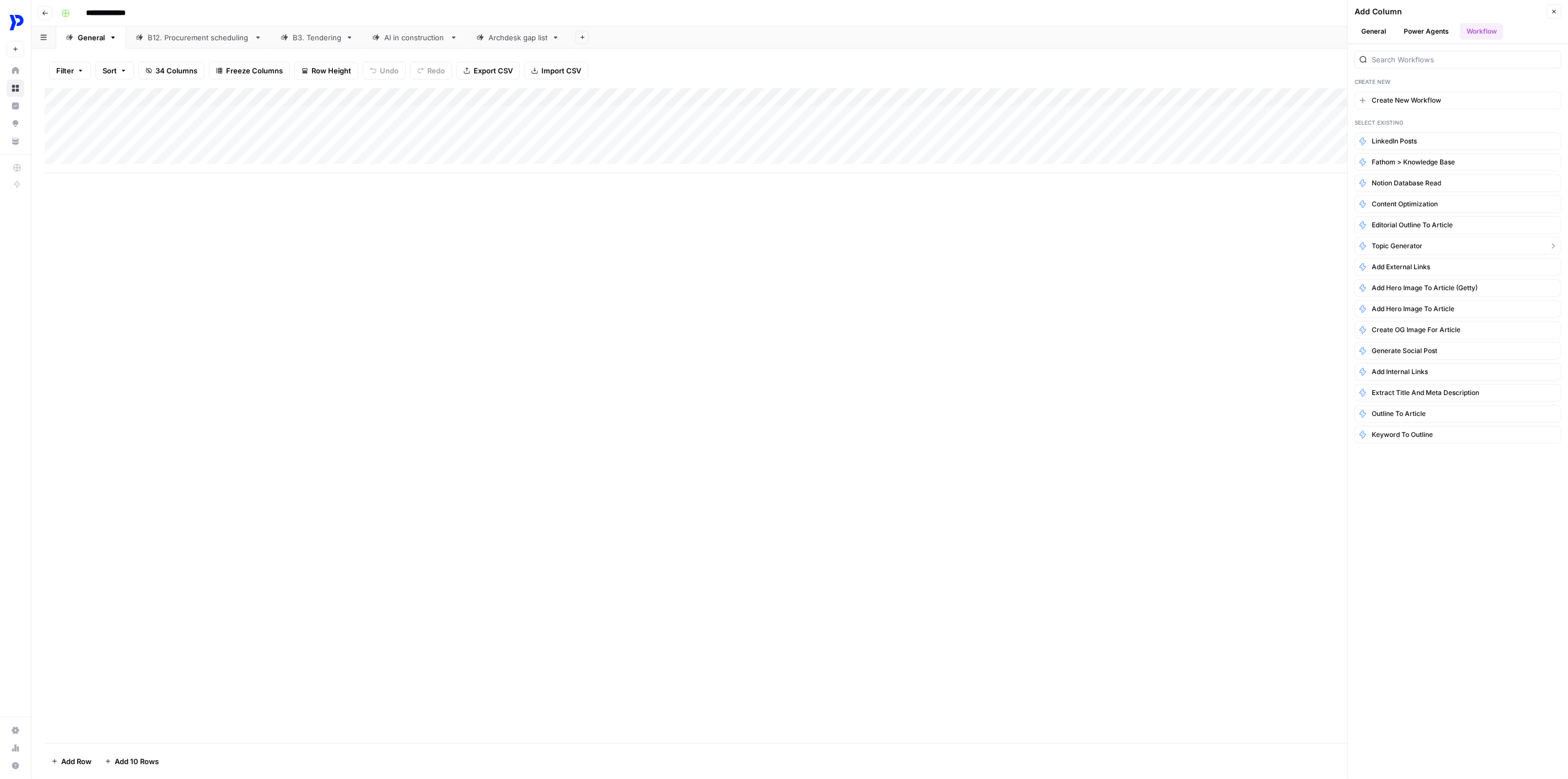
click at [1175, 241] on span "Topic Generator" at bounding box center [1397, 246] width 51 height 10
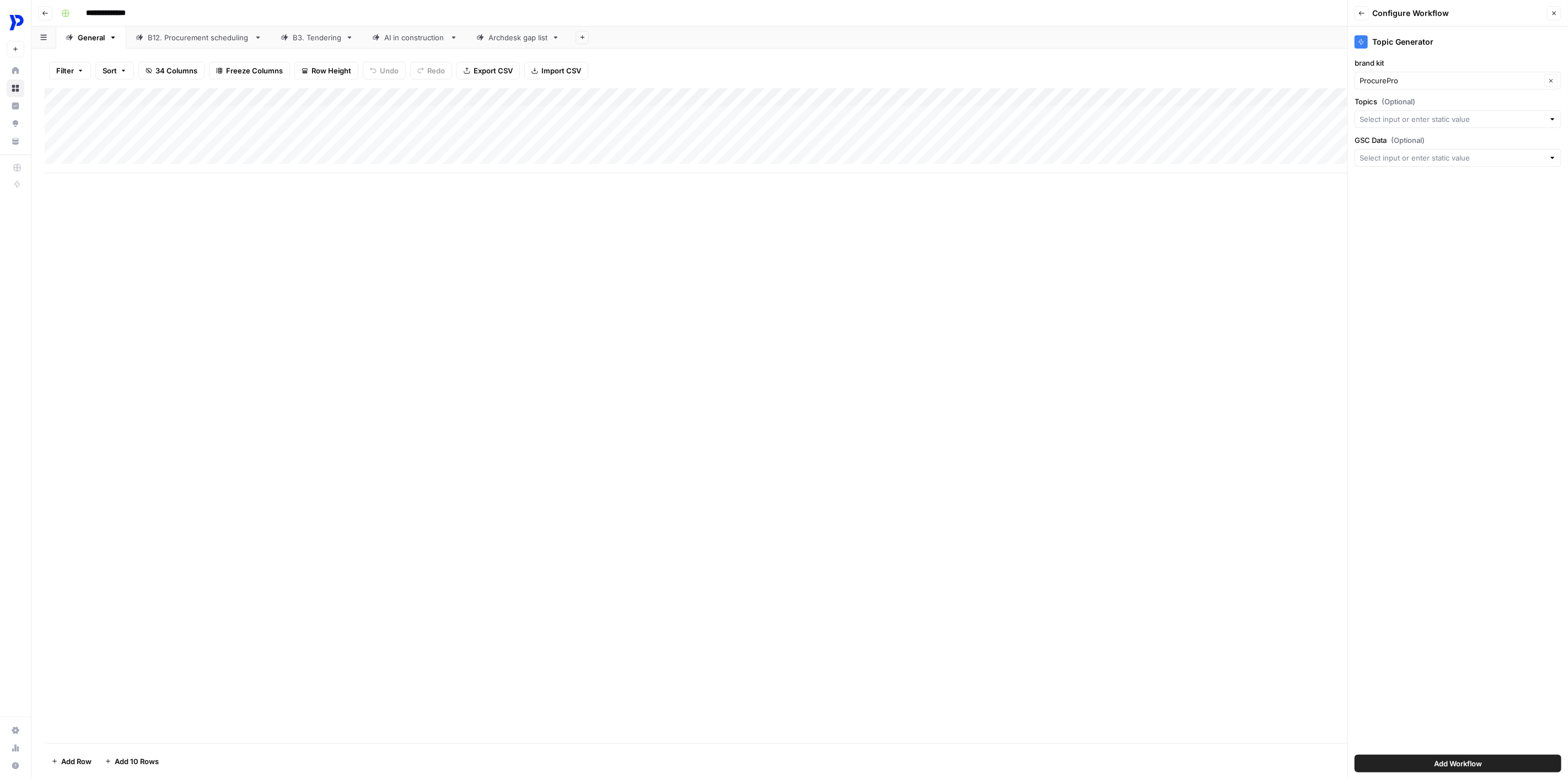
click at [1175, 111] on div at bounding box center [1459, 119] width 207 height 18
click at [1175, 212] on div "Add Column" at bounding box center [800, 415] width 1510 height 655
click at [1175, 7] on button "Close" at bounding box center [1554, 13] width 14 height 14
